Goal: Task Accomplishment & Management: Complete application form

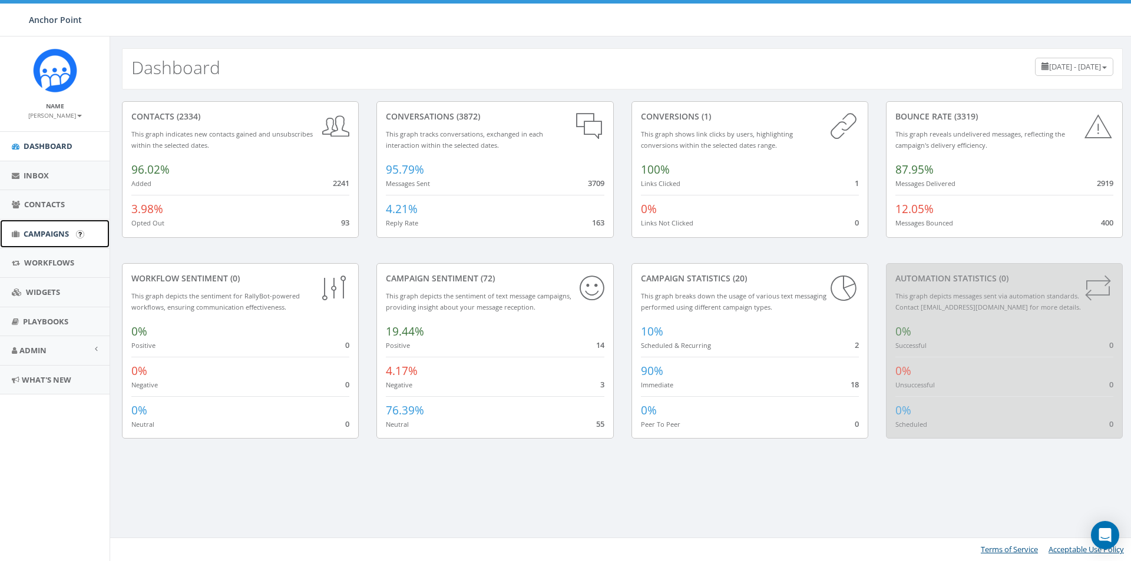
click at [41, 233] on span "Campaigns" at bounding box center [46, 233] width 45 height 11
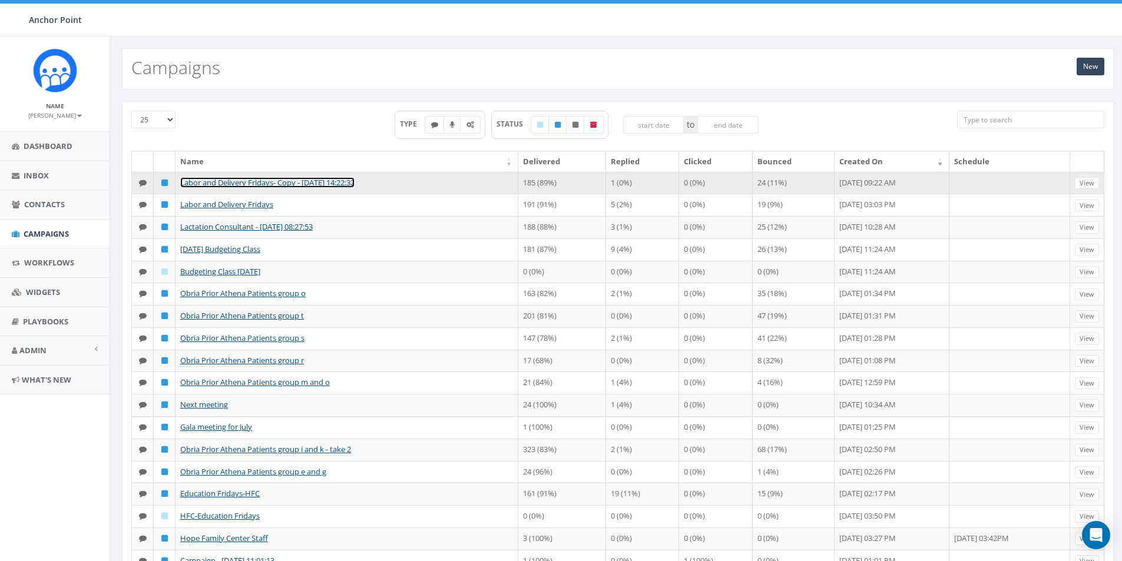
click at [313, 183] on link "Labor and Delivery Fridays- Copy - [DATE] 14:22:32" at bounding box center [267, 182] width 174 height 11
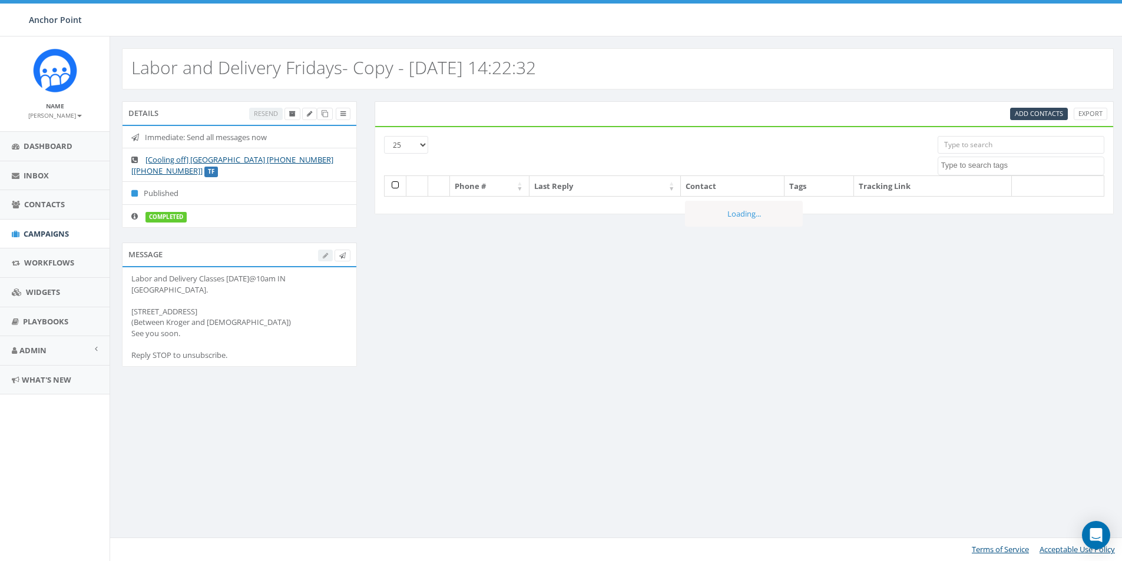
select select
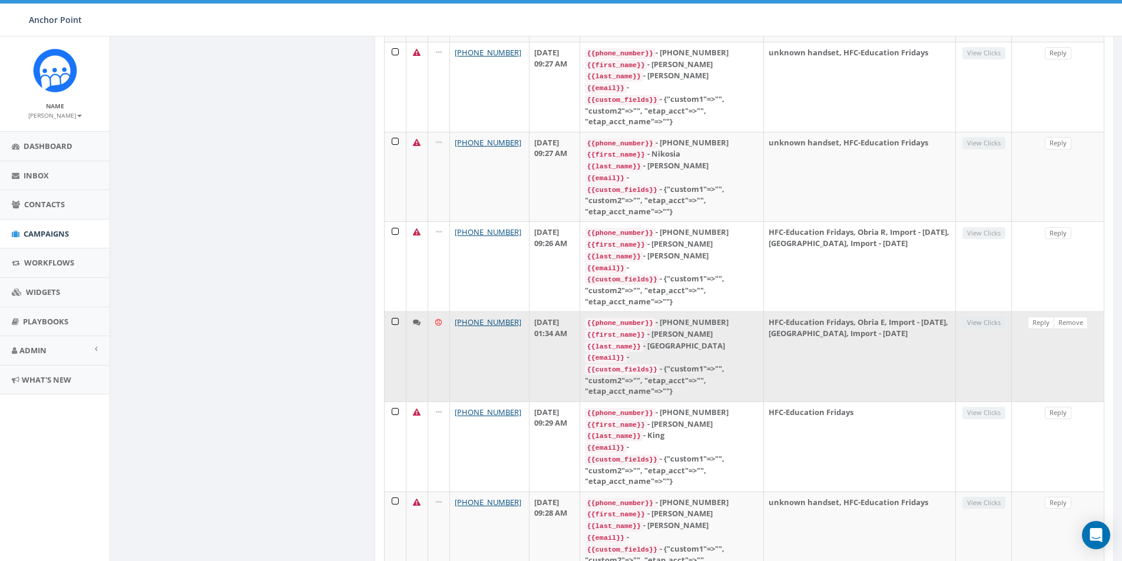
scroll to position [471, 0]
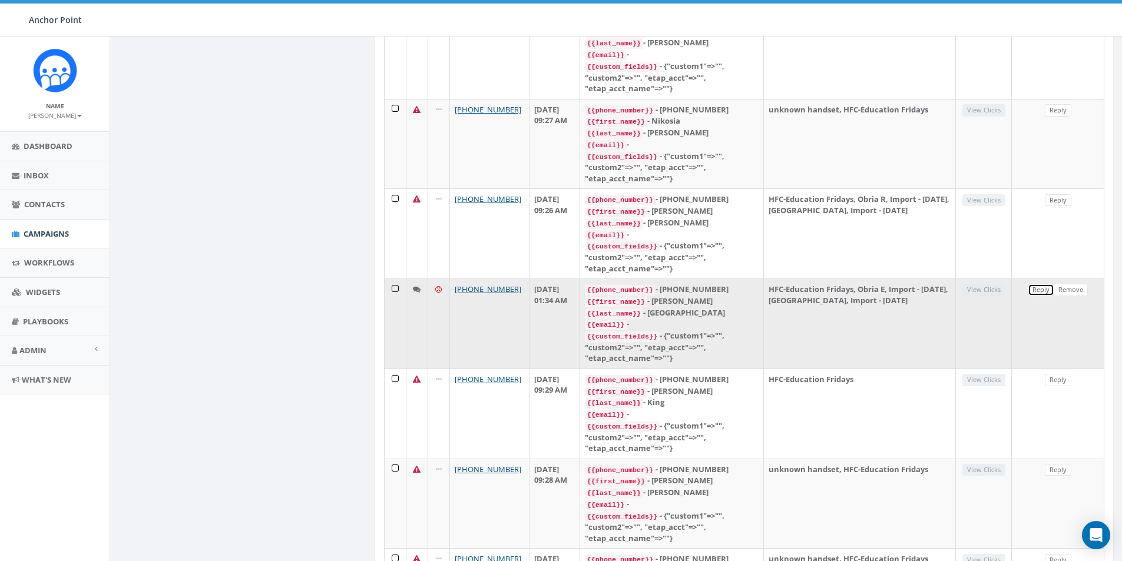
click at [1039, 284] on link "Reply" at bounding box center [1040, 290] width 26 height 12
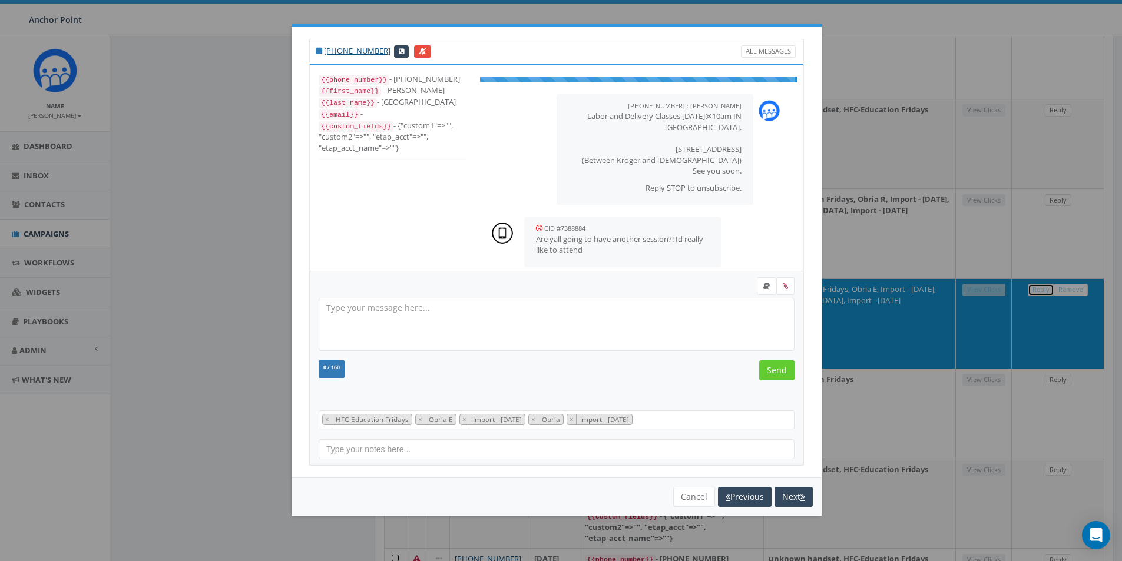
scroll to position [47, 0]
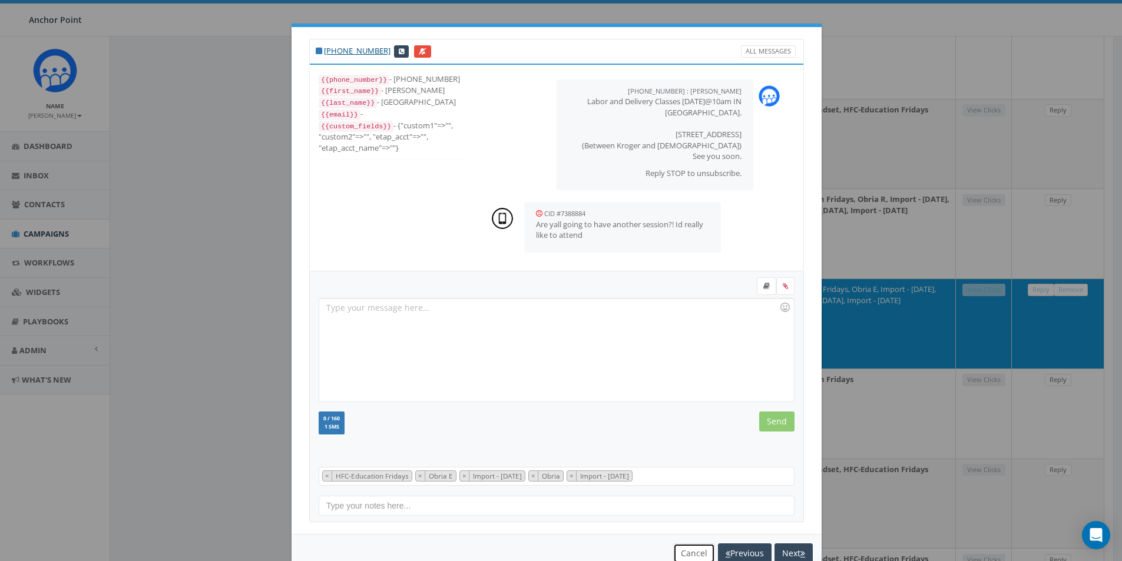
click at [687, 555] on button "Cancel" at bounding box center [694, 553] width 42 height 20
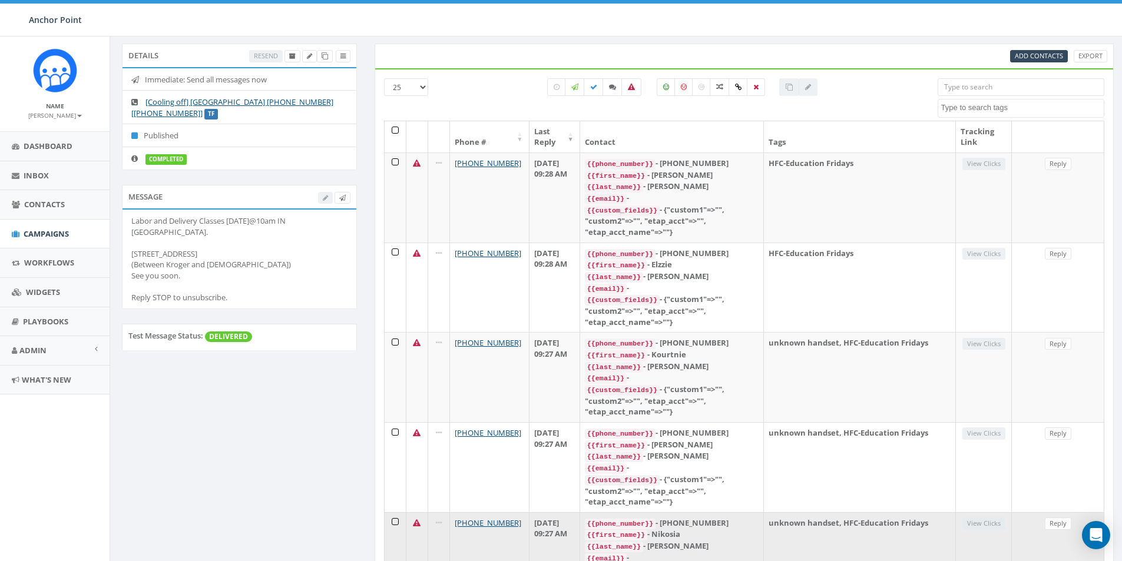
scroll to position [0, 0]
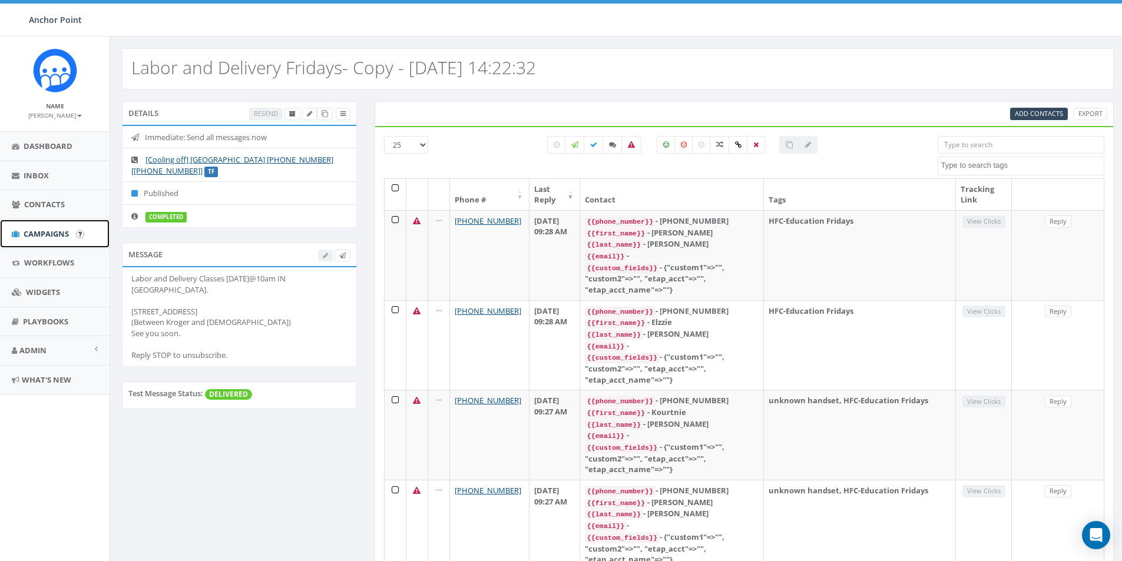
click at [42, 233] on span "Campaigns" at bounding box center [46, 233] width 45 height 11
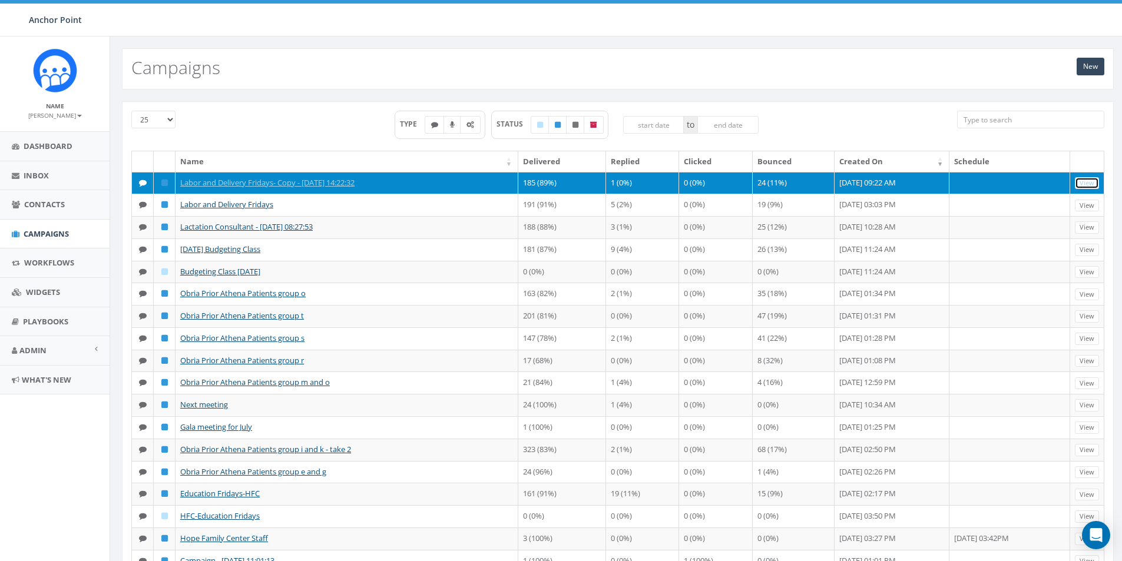
click at [1079, 181] on link "View" at bounding box center [1087, 183] width 24 height 12
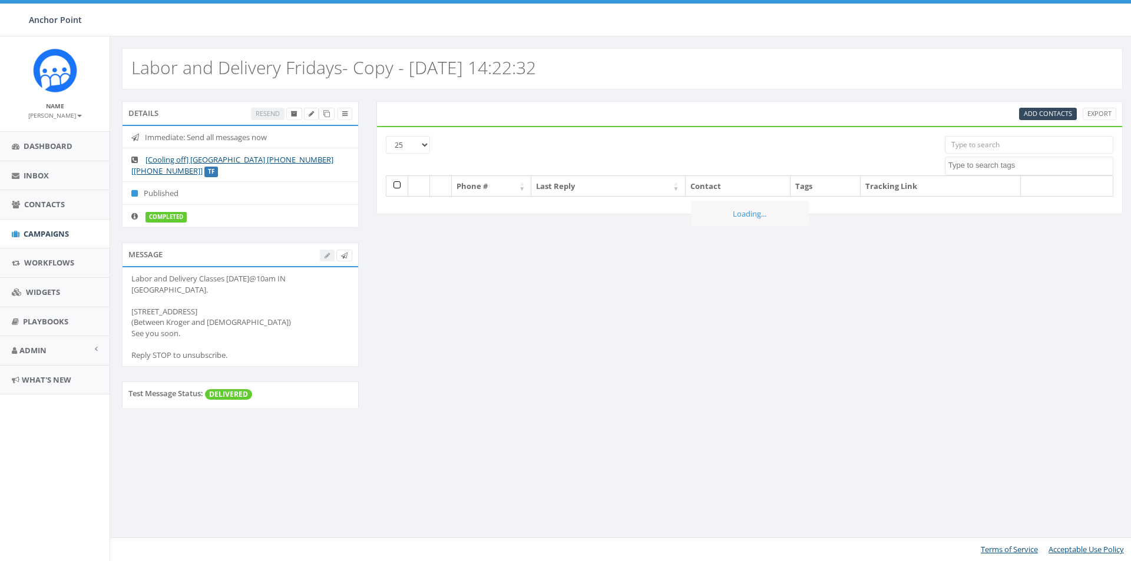
select select
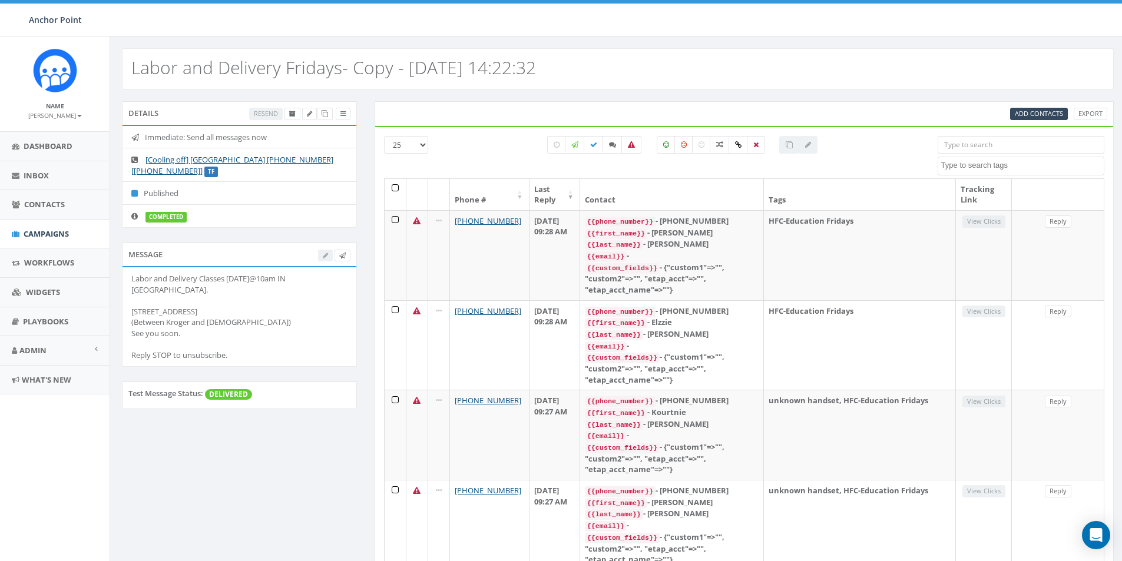
click at [967, 145] on input "search" at bounding box center [1020, 145] width 167 height 18
click at [37, 207] on span "Contacts" at bounding box center [44, 204] width 41 height 11
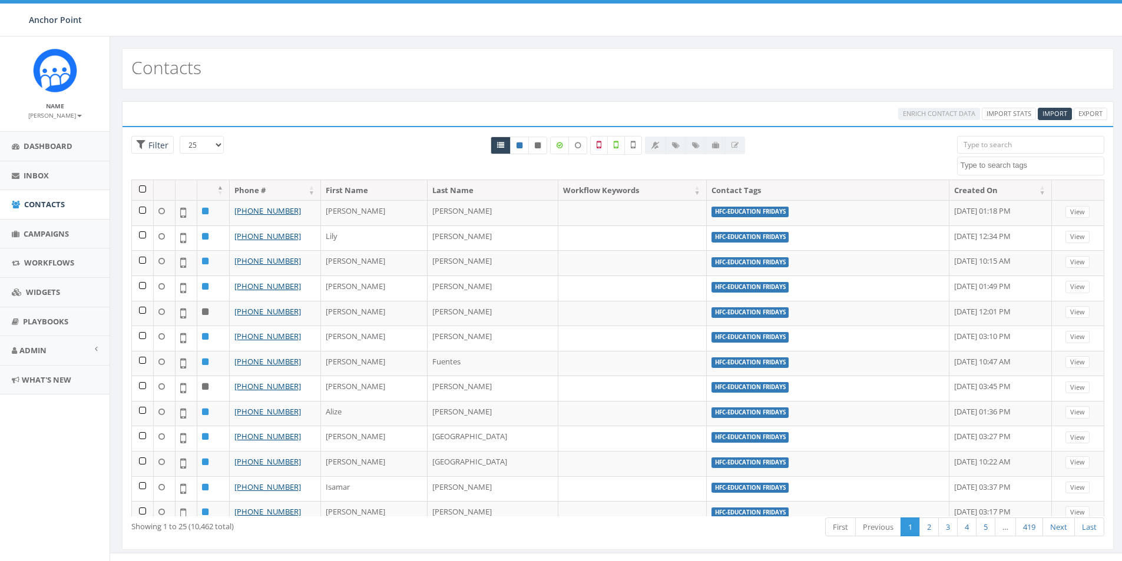
select select
click at [983, 141] on input "search" at bounding box center [1030, 145] width 147 height 18
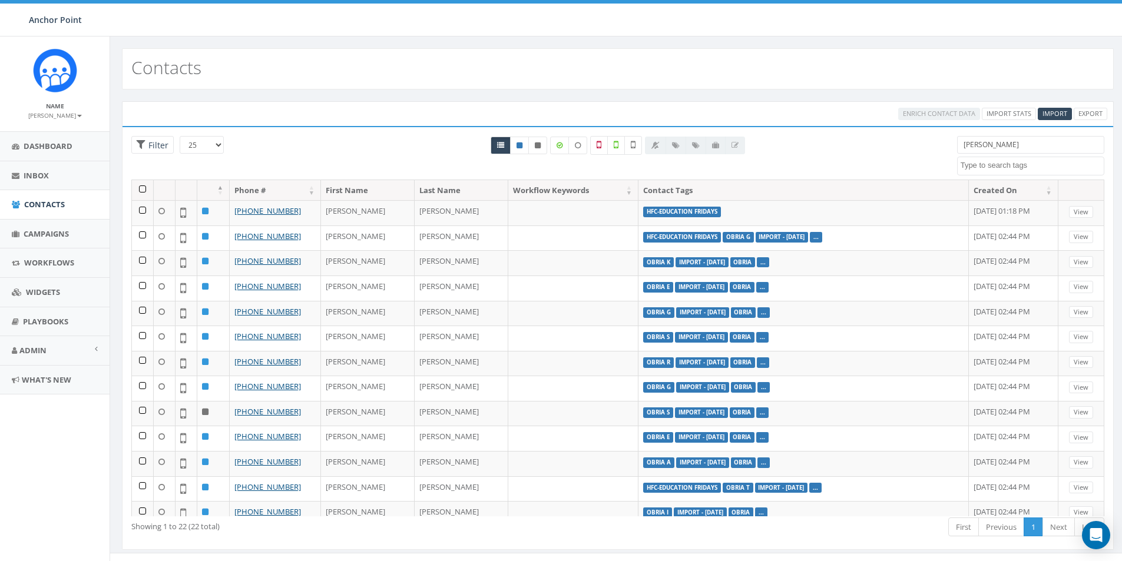
drag, startPoint x: 1001, startPoint y: 142, endPoint x: 952, endPoint y: 147, distance: 49.6
click at [952, 147] on div "sandra 0613 Donor Dinner 2024/09/12 2024 gala 22 gala guest 911 board book CH20…" at bounding box center [1030, 155] width 165 height 39
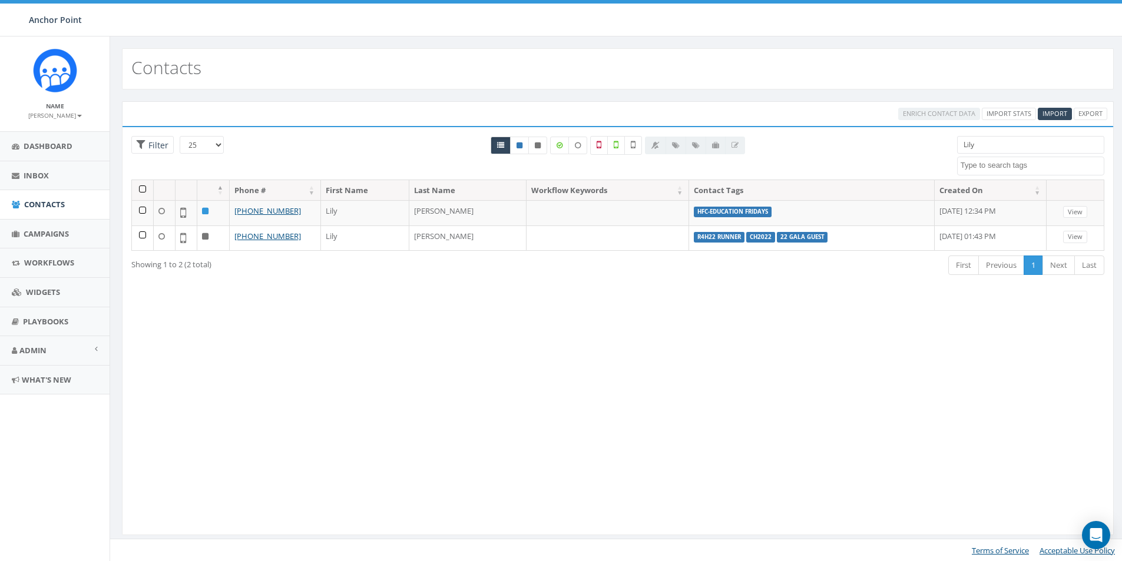
drag, startPoint x: 984, startPoint y: 145, endPoint x: 940, endPoint y: 144, distance: 44.2
click at [940, 144] on div "25 50 100 Filter All 0 contact(s) on current page All 2 contact(s) filtered Lil…" at bounding box center [617, 158] width 990 height 44
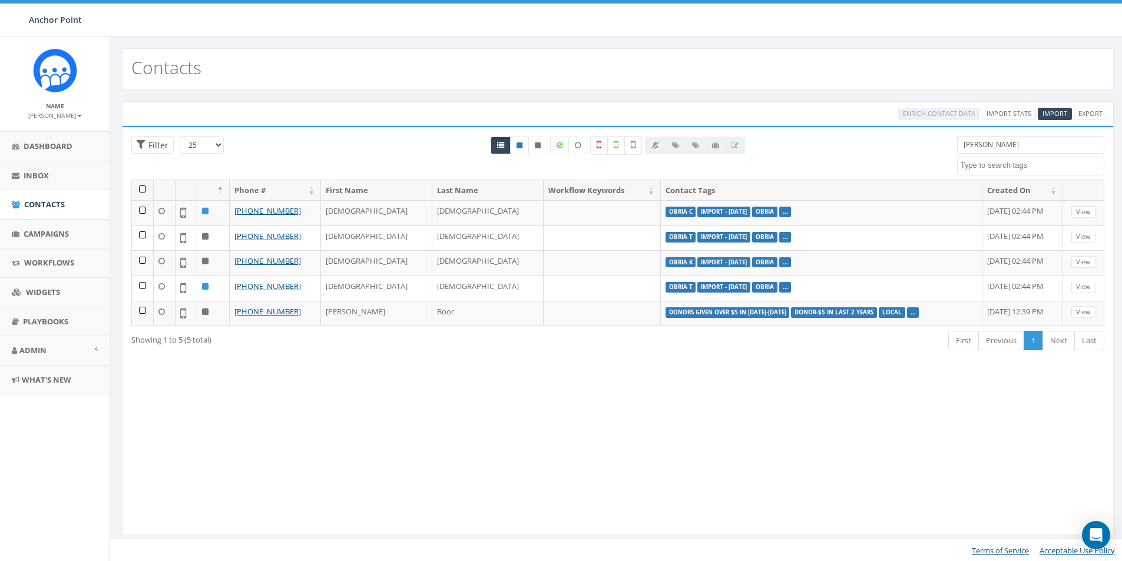
drag, startPoint x: 992, startPoint y: 144, endPoint x: 959, endPoint y: 146, distance: 33.6
click at [959, 146] on input "Kristen" at bounding box center [1030, 145] width 147 height 18
type input "Kristen"
click at [1057, 111] on span "Import" at bounding box center [1054, 113] width 25 height 9
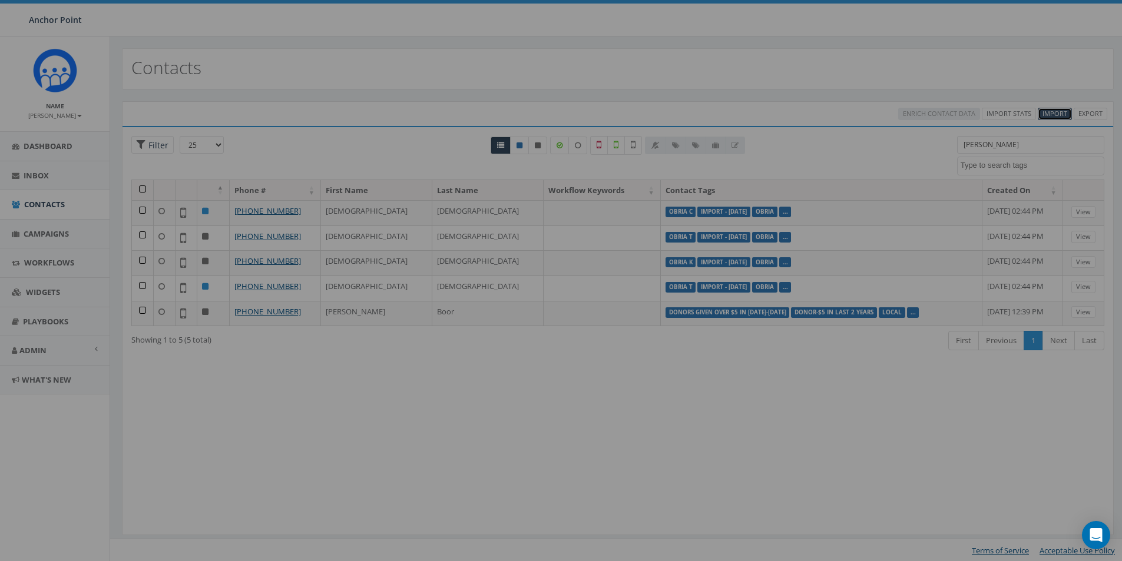
select select
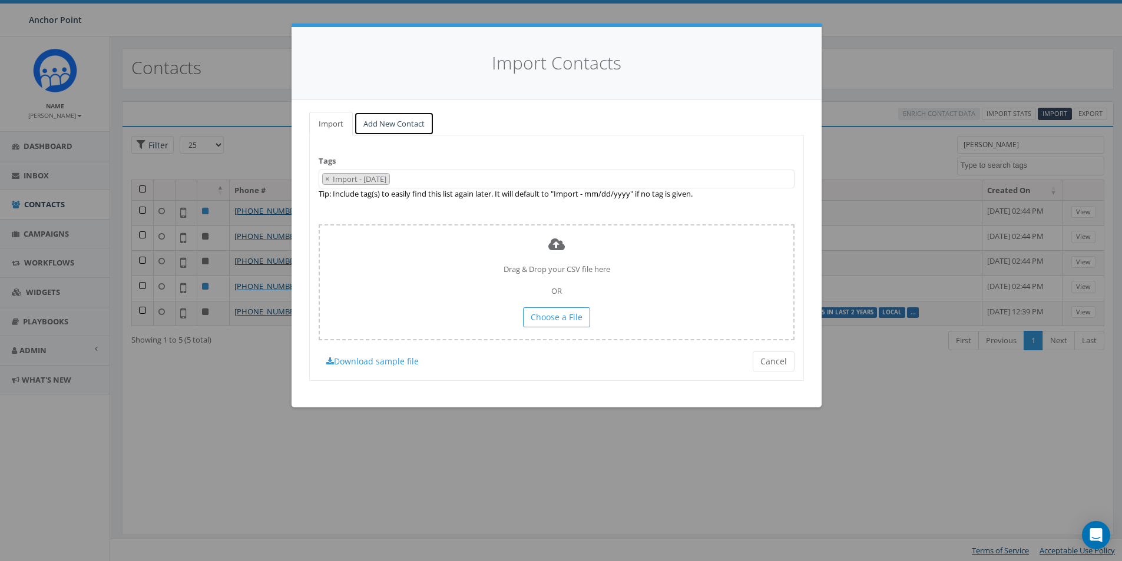
click at [387, 121] on link "Add New Contact" at bounding box center [394, 124] width 80 height 24
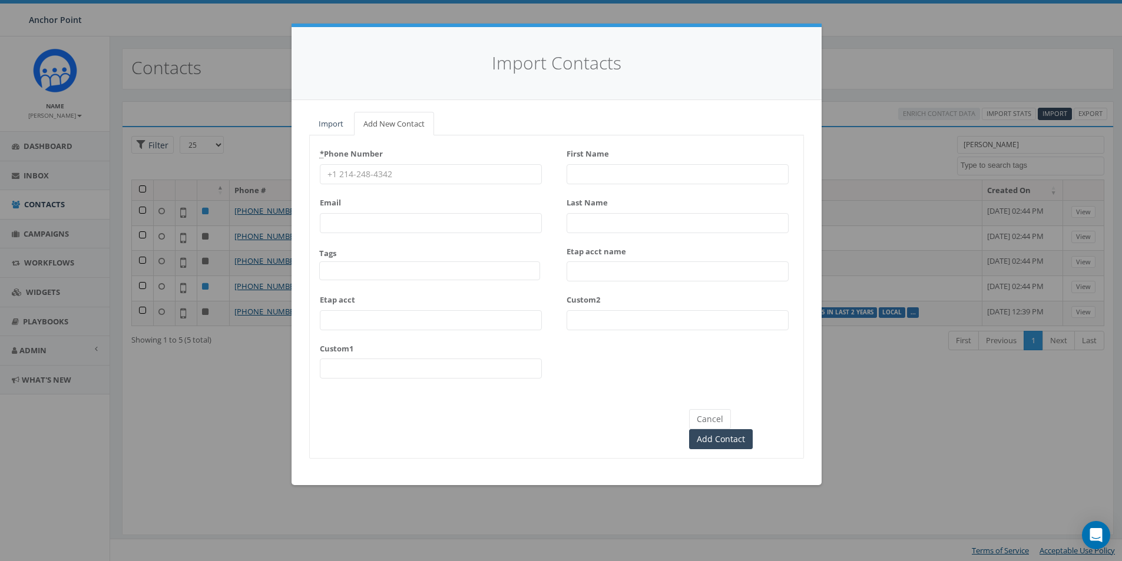
click at [359, 171] on input "* Phone Number" at bounding box center [431, 174] width 222 height 20
type input "281-967-1081"
click at [350, 276] on span at bounding box center [429, 270] width 221 height 19
type textarea "HFC"
select select "HFC-Education Fridays"
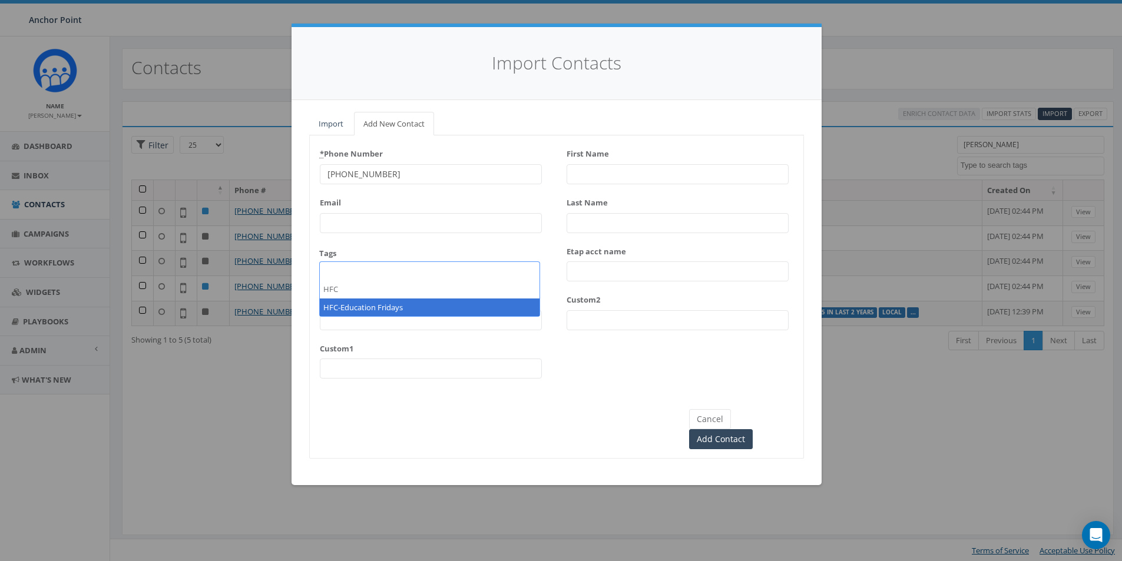
scroll to position [358, 0]
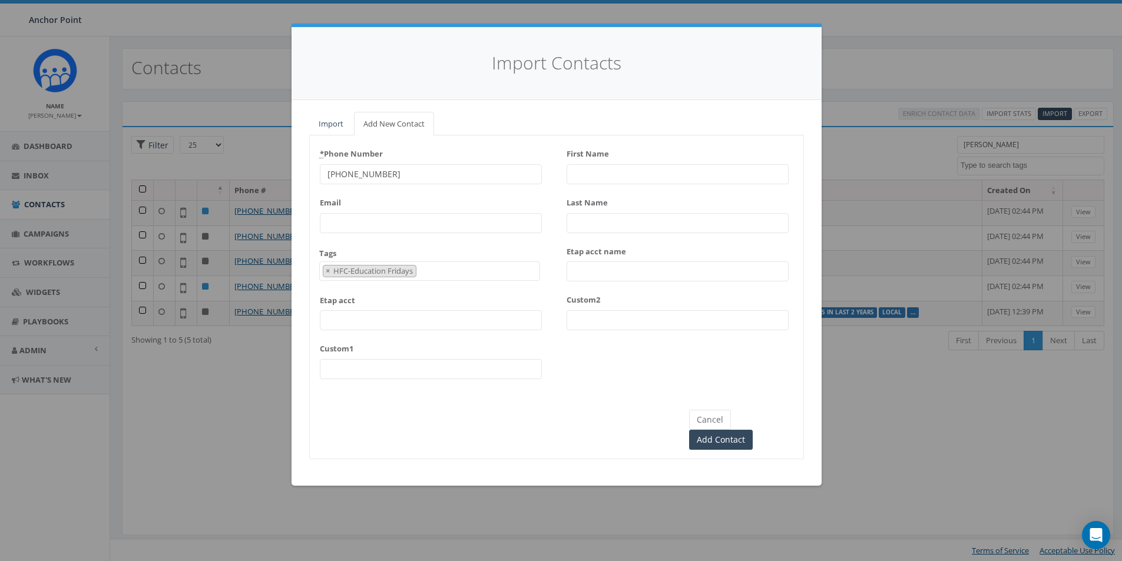
click at [587, 170] on input "First Name" at bounding box center [677, 174] width 222 height 20
type input "Kristen"
type input "Parshall"
click at [752, 430] on input "Add Contact" at bounding box center [721, 440] width 64 height 20
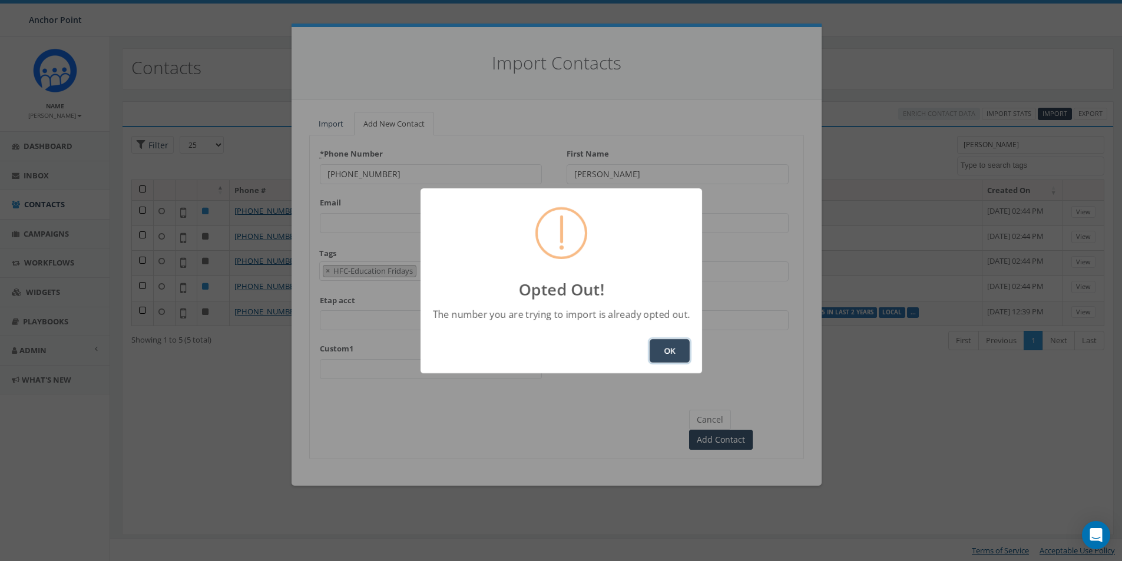
click at [671, 359] on button "OK" at bounding box center [669, 351] width 40 height 24
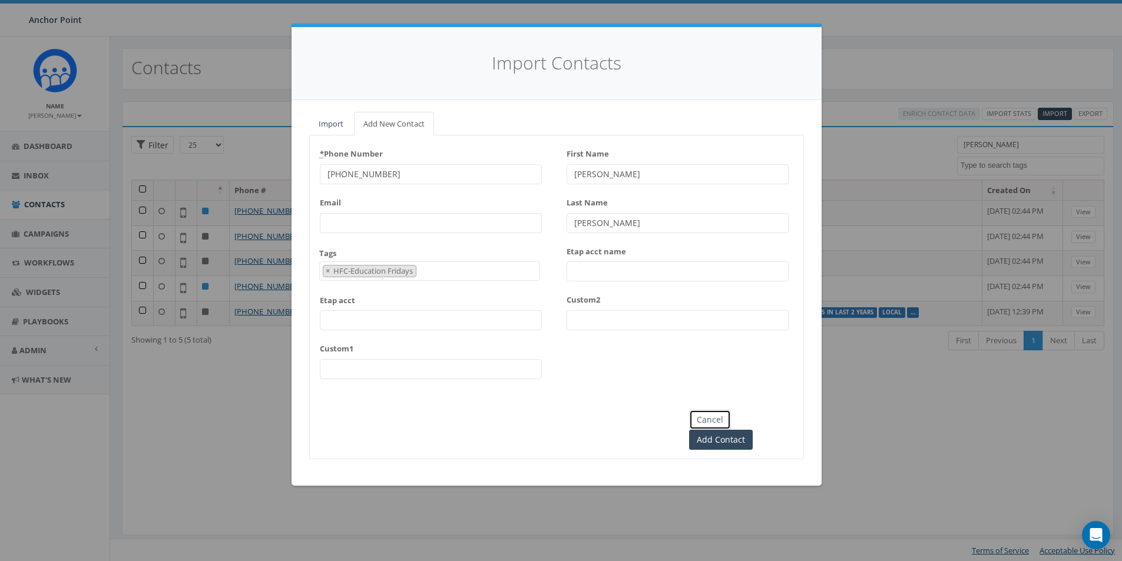
click at [701, 420] on button "Cancel" at bounding box center [710, 420] width 42 height 20
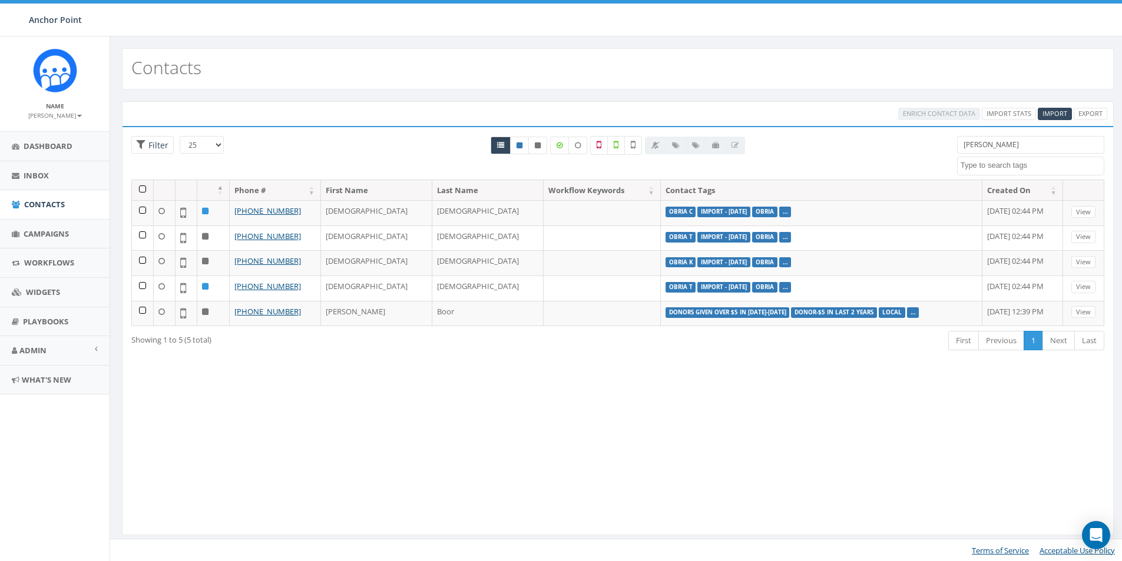
drag, startPoint x: 1000, startPoint y: 140, endPoint x: 954, endPoint y: 141, distance: 45.9
click at [954, 141] on div "Kristen 0613 Donor Dinner 2024/09/12 2024 gala 22 gala guest 911 board book CH2…" at bounding box center [1030, 155] width 165 height 39
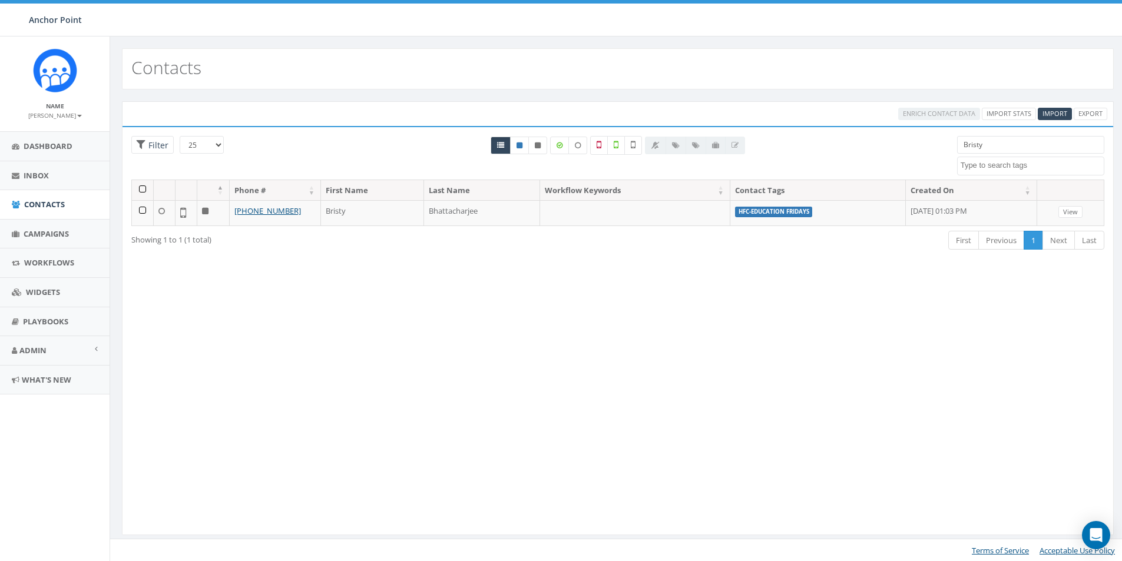
type input "Bristy"
click at [47, 236] on span "Campaigns" at bounding box center [46, 233] width 45 height 11
